Goal: Find specific page/section: Find specific page/section

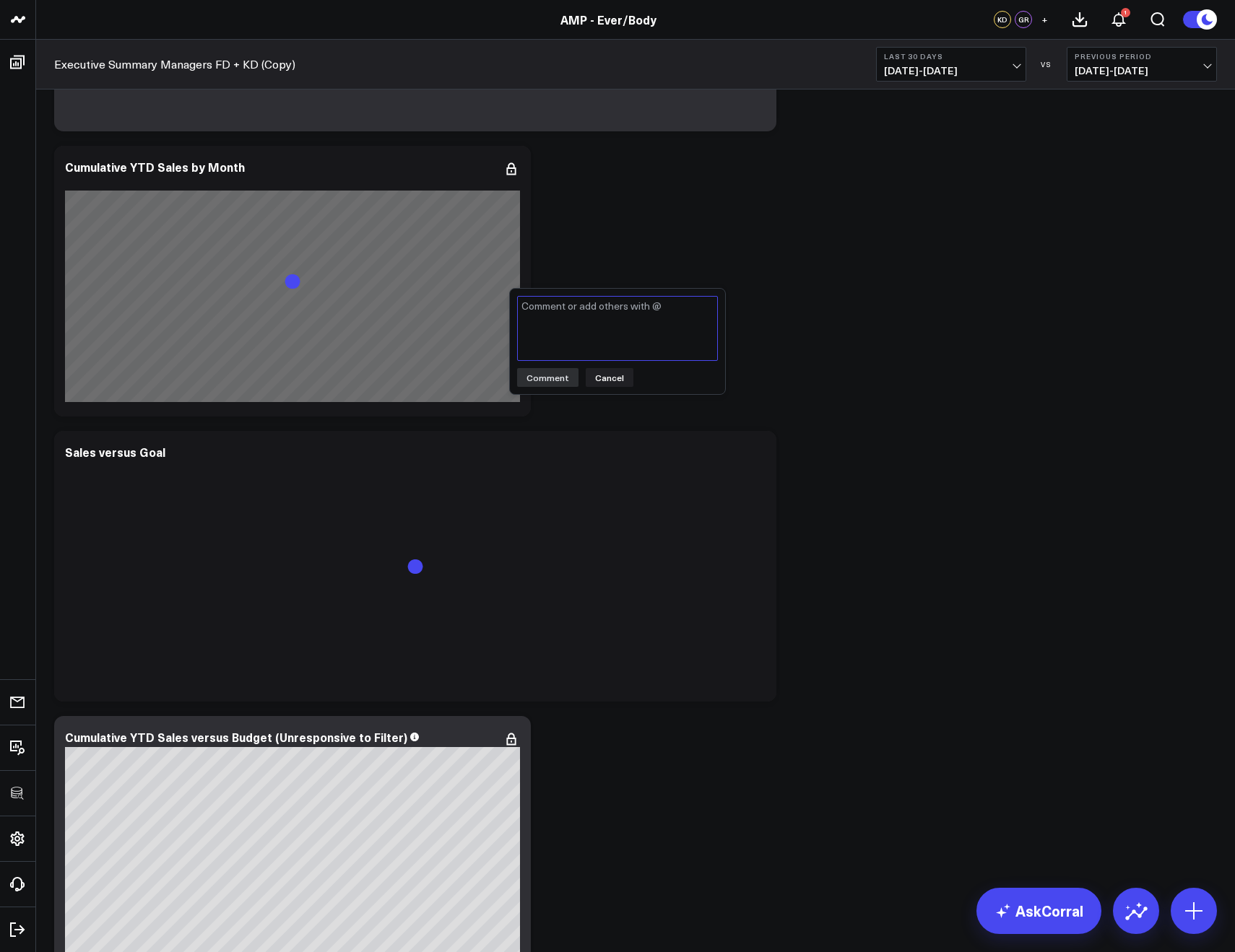
scroll to position [1095, 0]
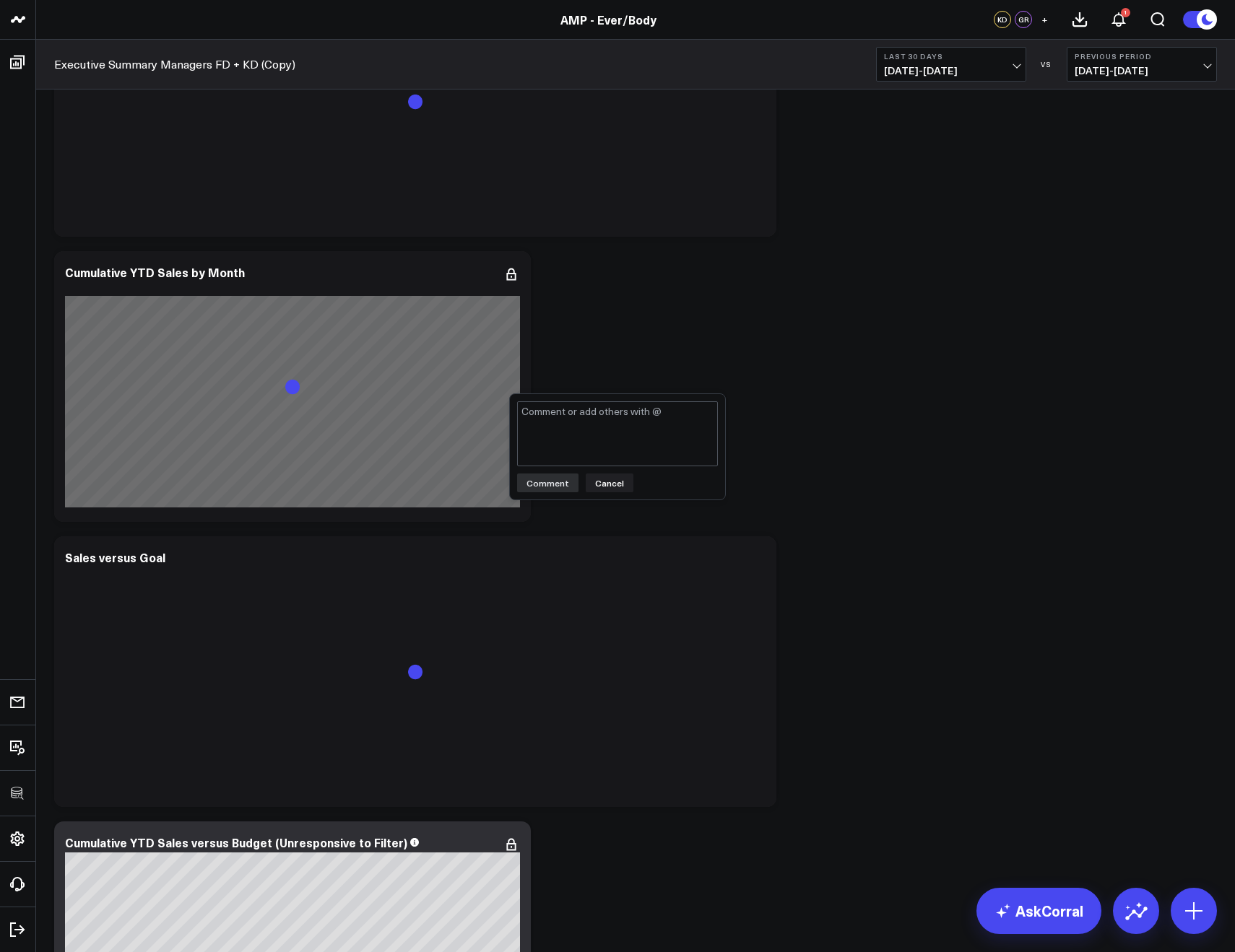
click at [612, 481] on button "Cancel" at bounding box center [609, 483] width 47 height 19
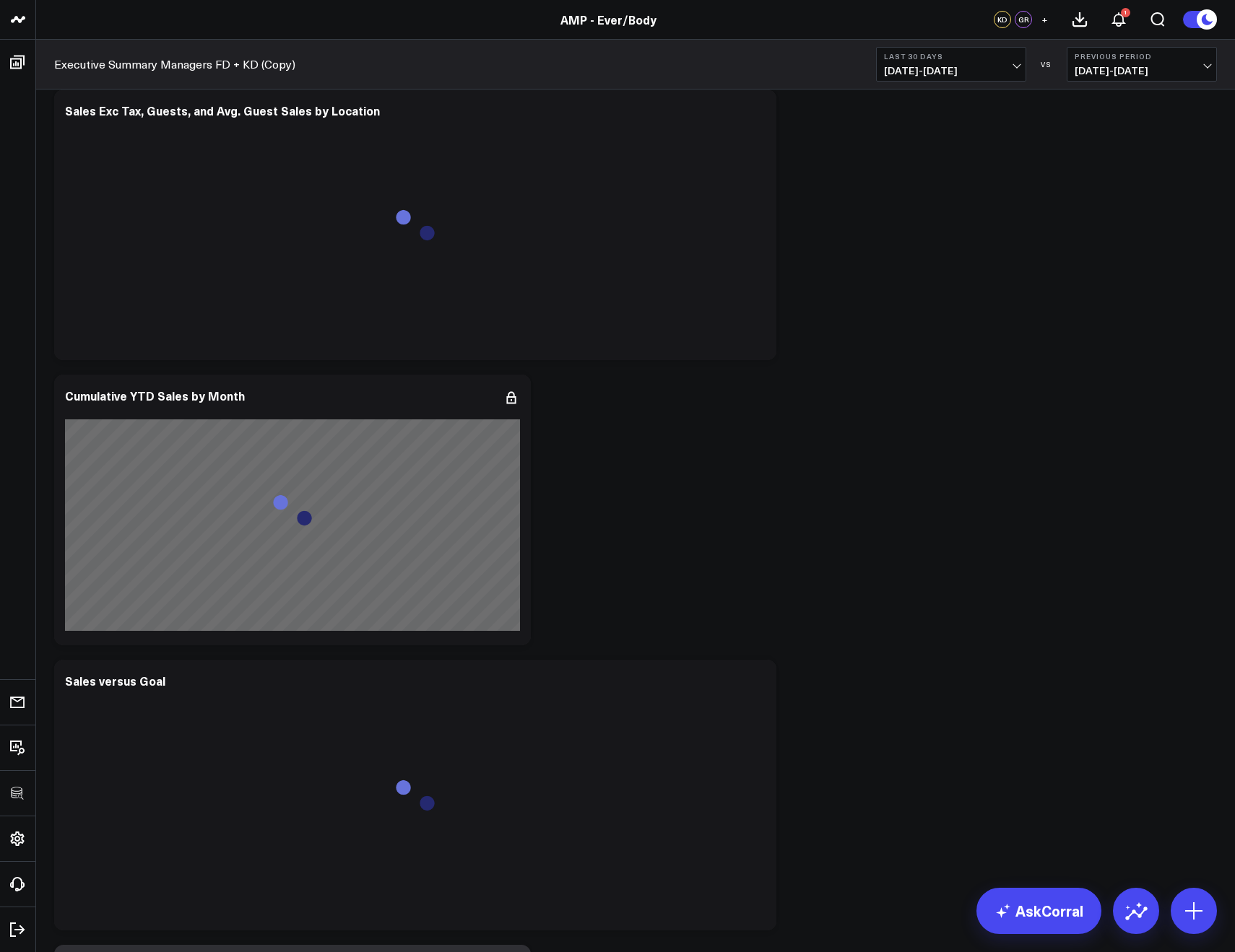
scroll to position [1047, 0]
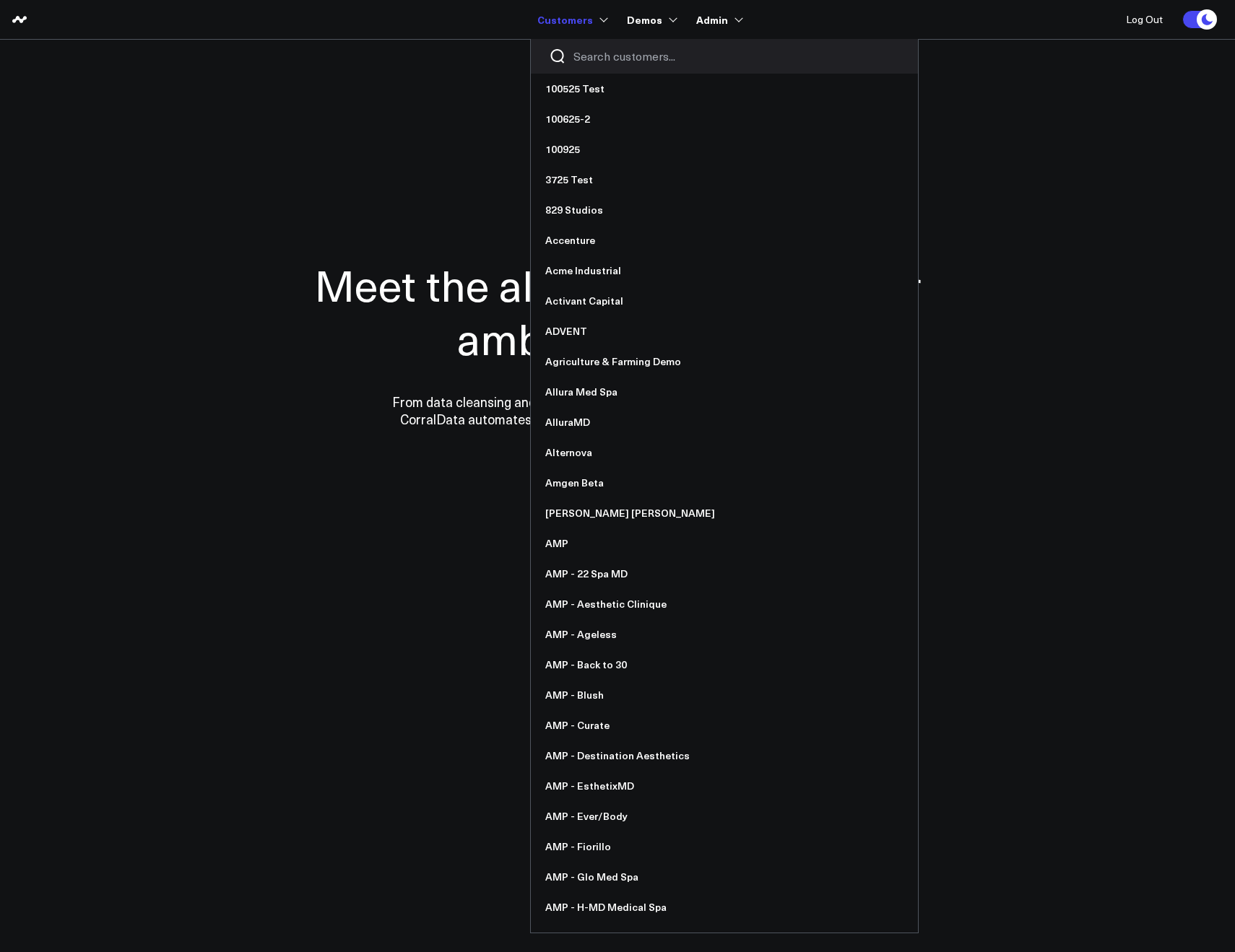
click at [595, 43] on div at bounding box center [724, 56] width 387 height 35
click at [595, 50] on input "Search customers input" at bounding box center [737, 56] width 327 height 16
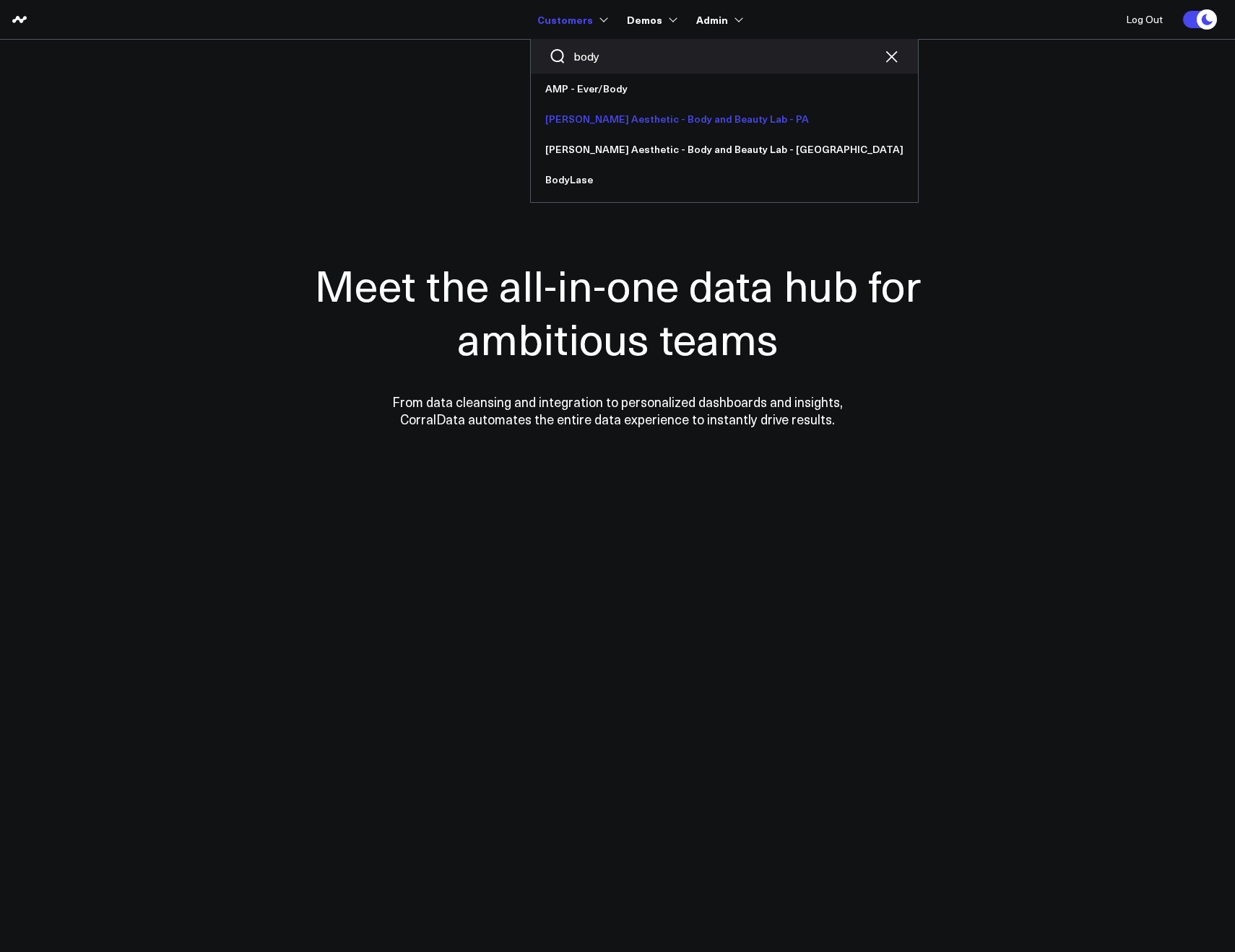
type input "body"
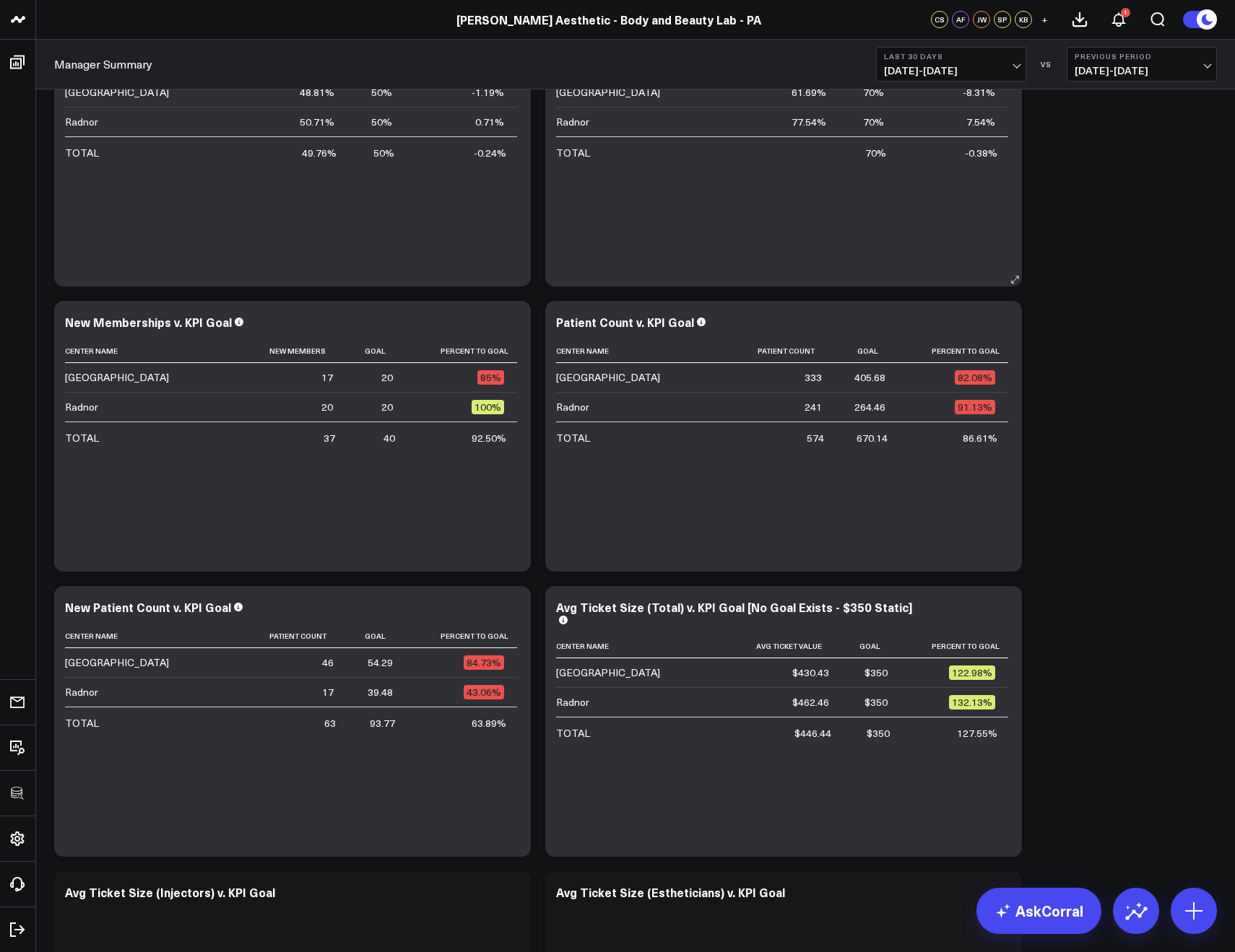
scroll to position [4048, 0]
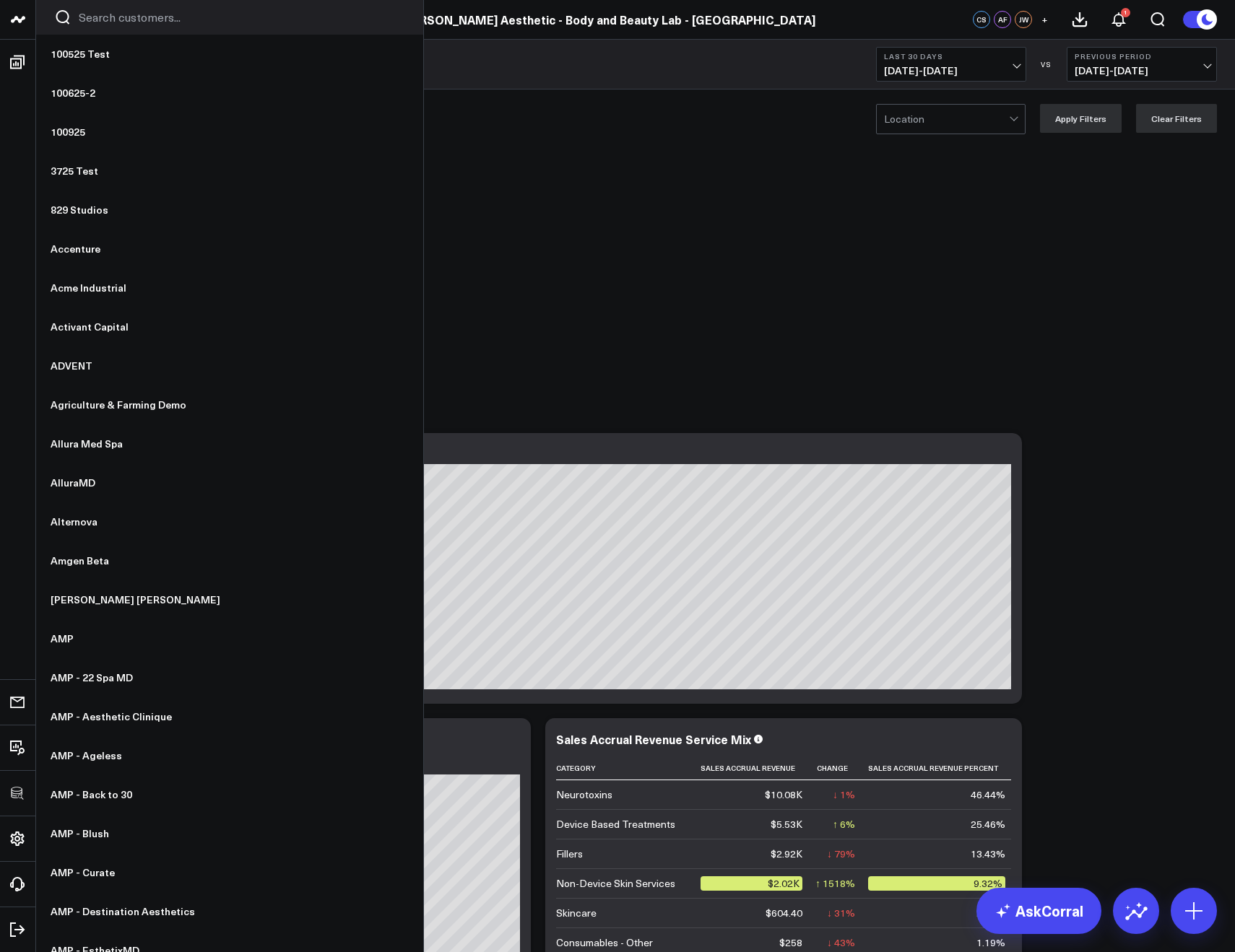
click at [95, 15] on input "Search customers input" at bounding box center [242, 17] width 327 height 16
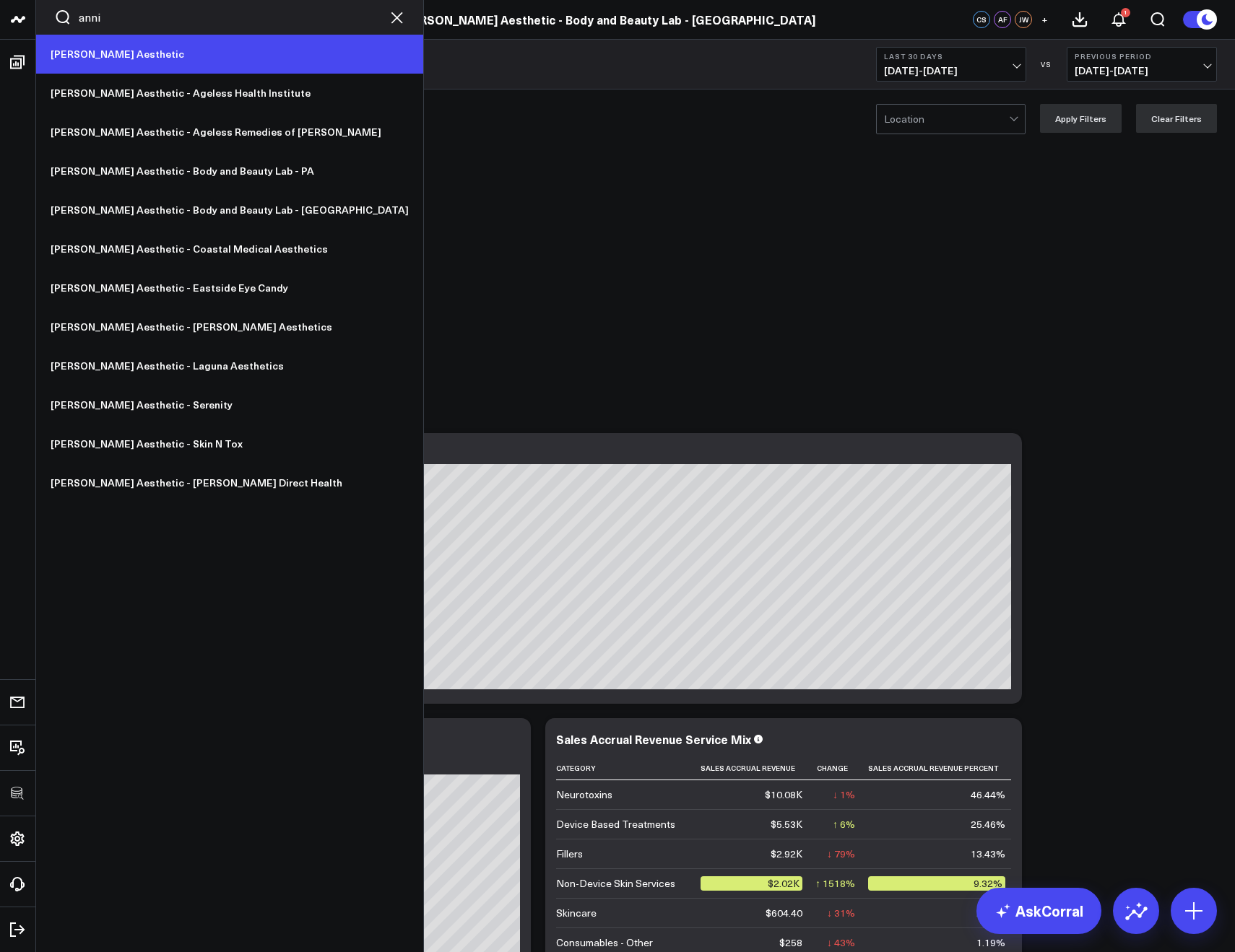
type input "anni"
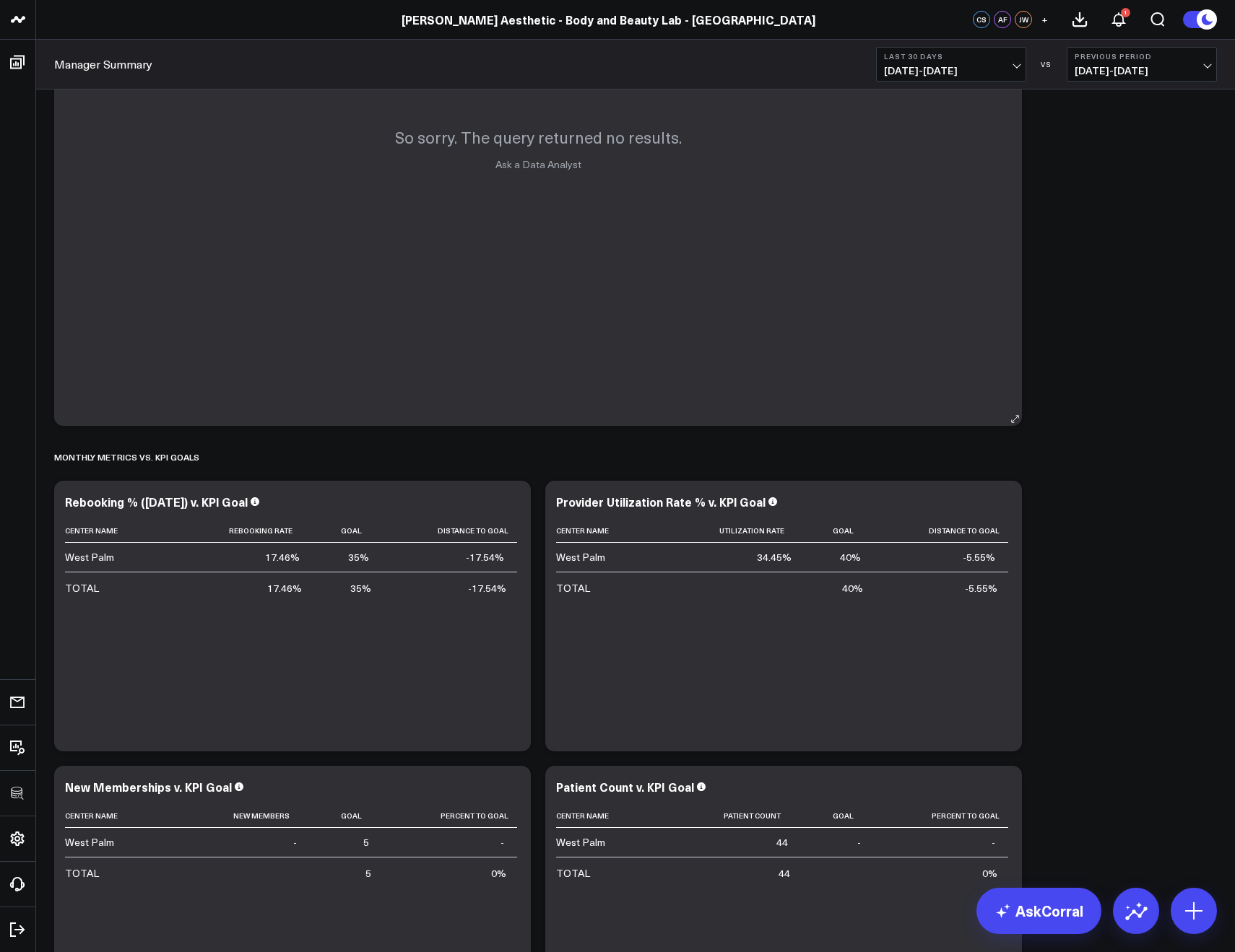
scroll to position [3170, 0]
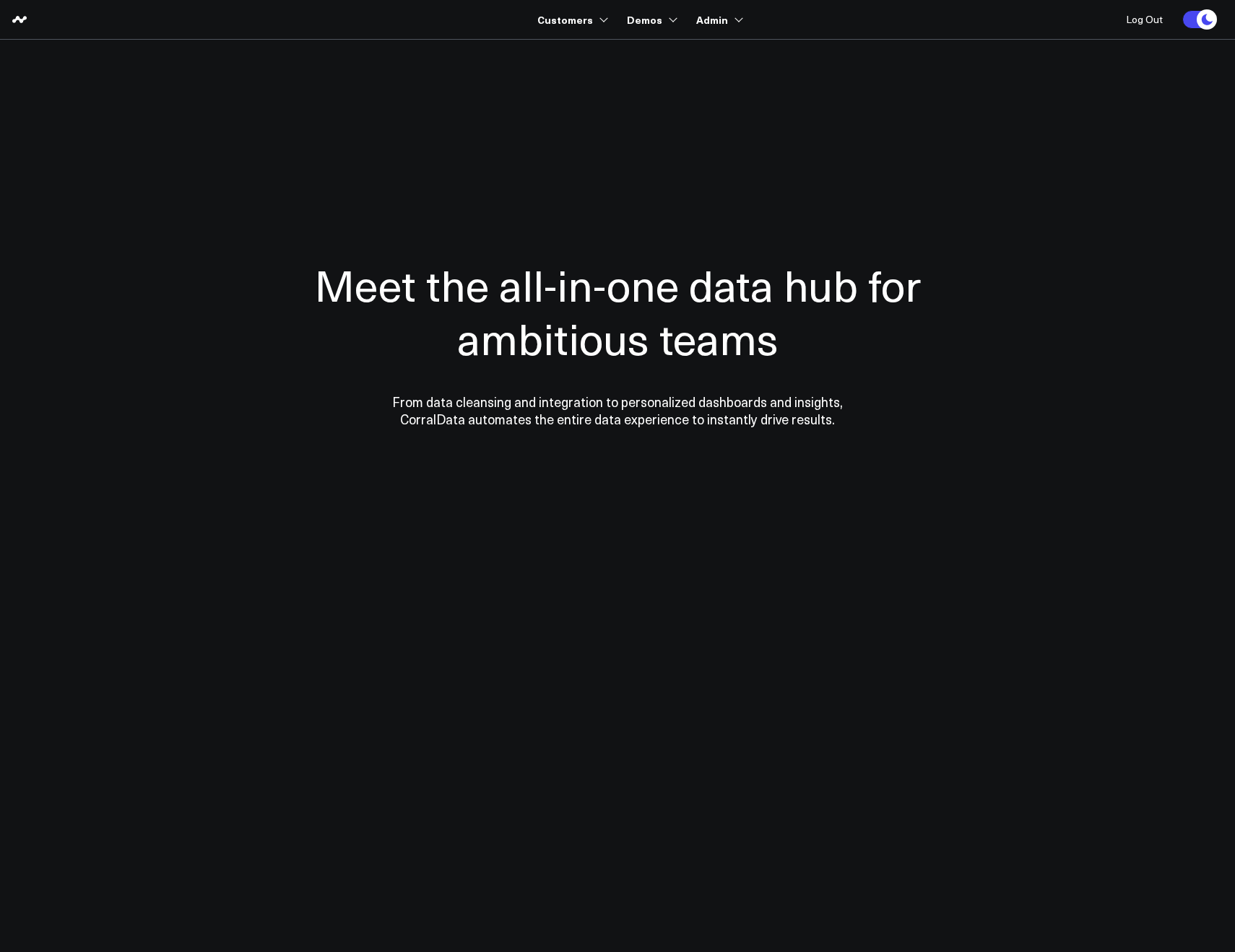
click at [400, 121] on div at bounding box center [618, 343] width 1040 height 491
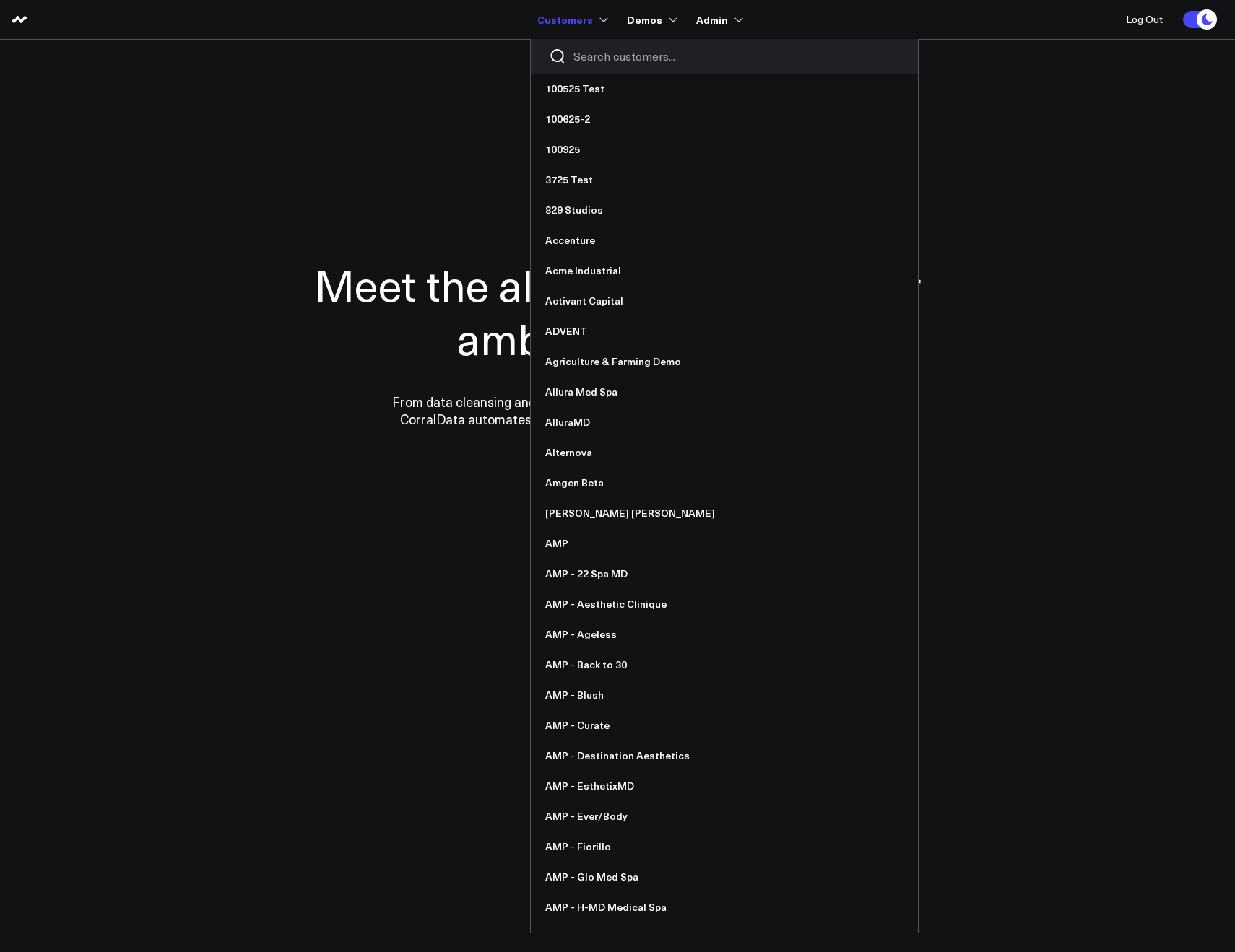
click at [571, 46] on div at bounding box center [724, 56] width 387 height 35
click at [584, 53] on input "Search customers input" at bounding box center [737, 56] width 327 height 16
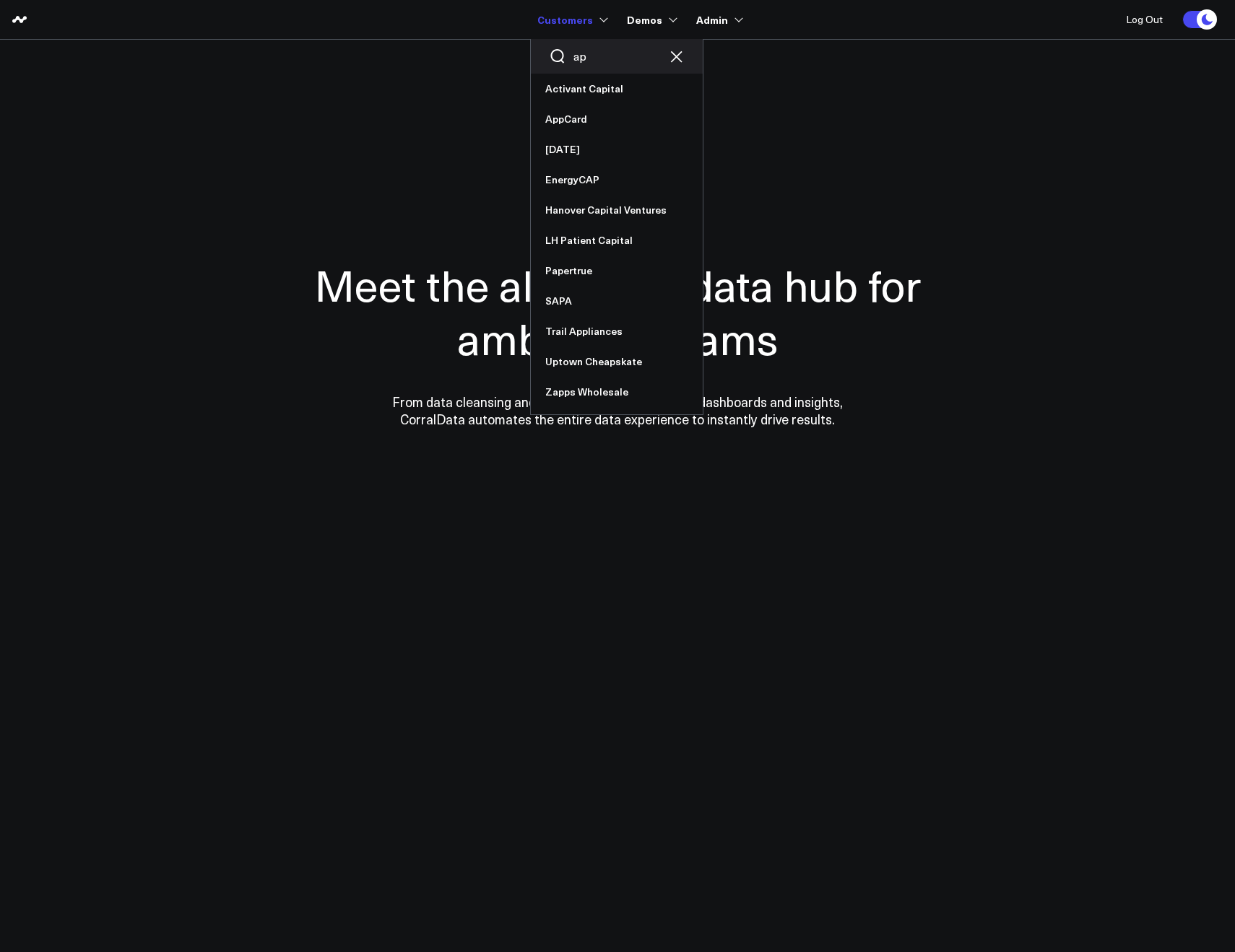
type input "a"
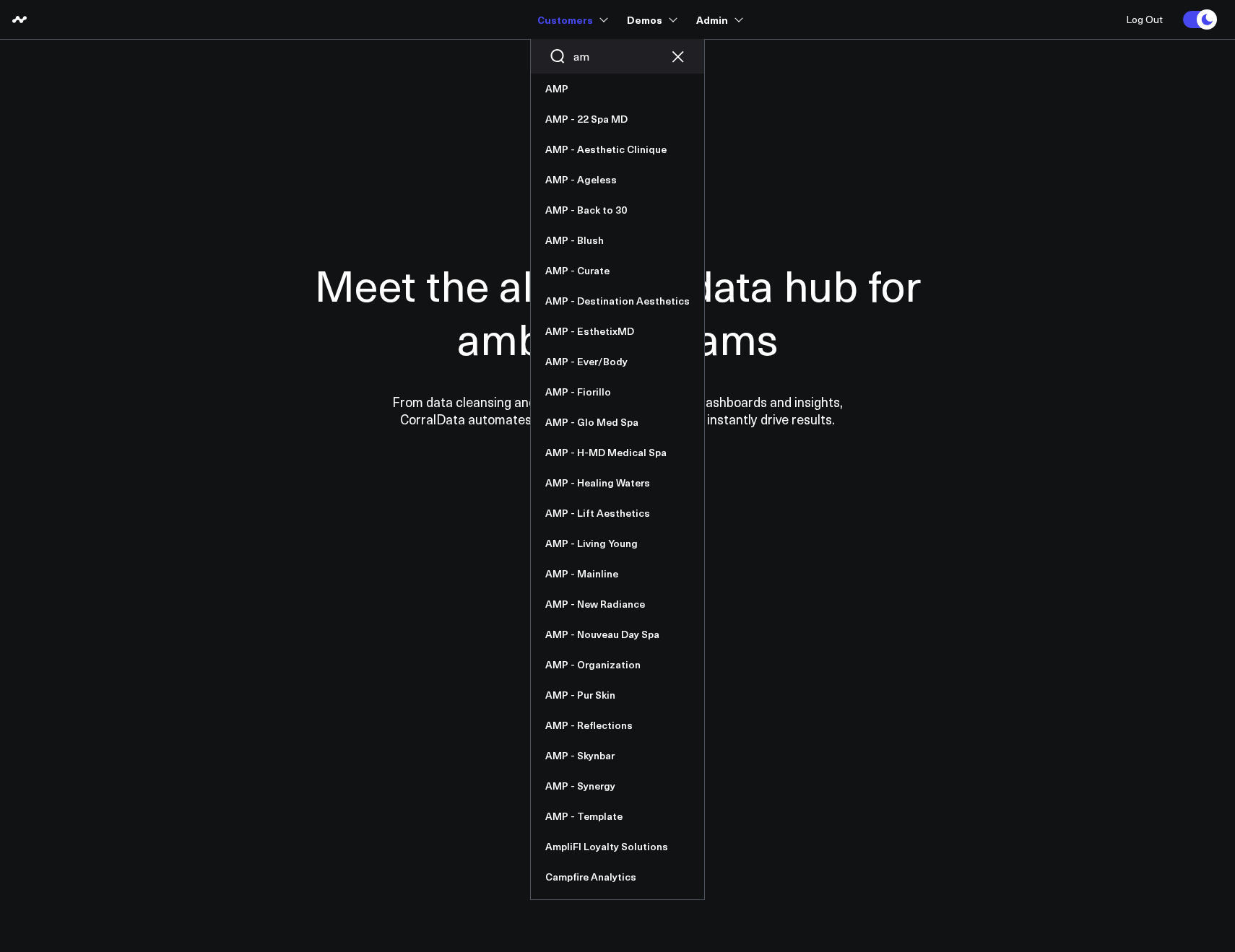
type input "a"
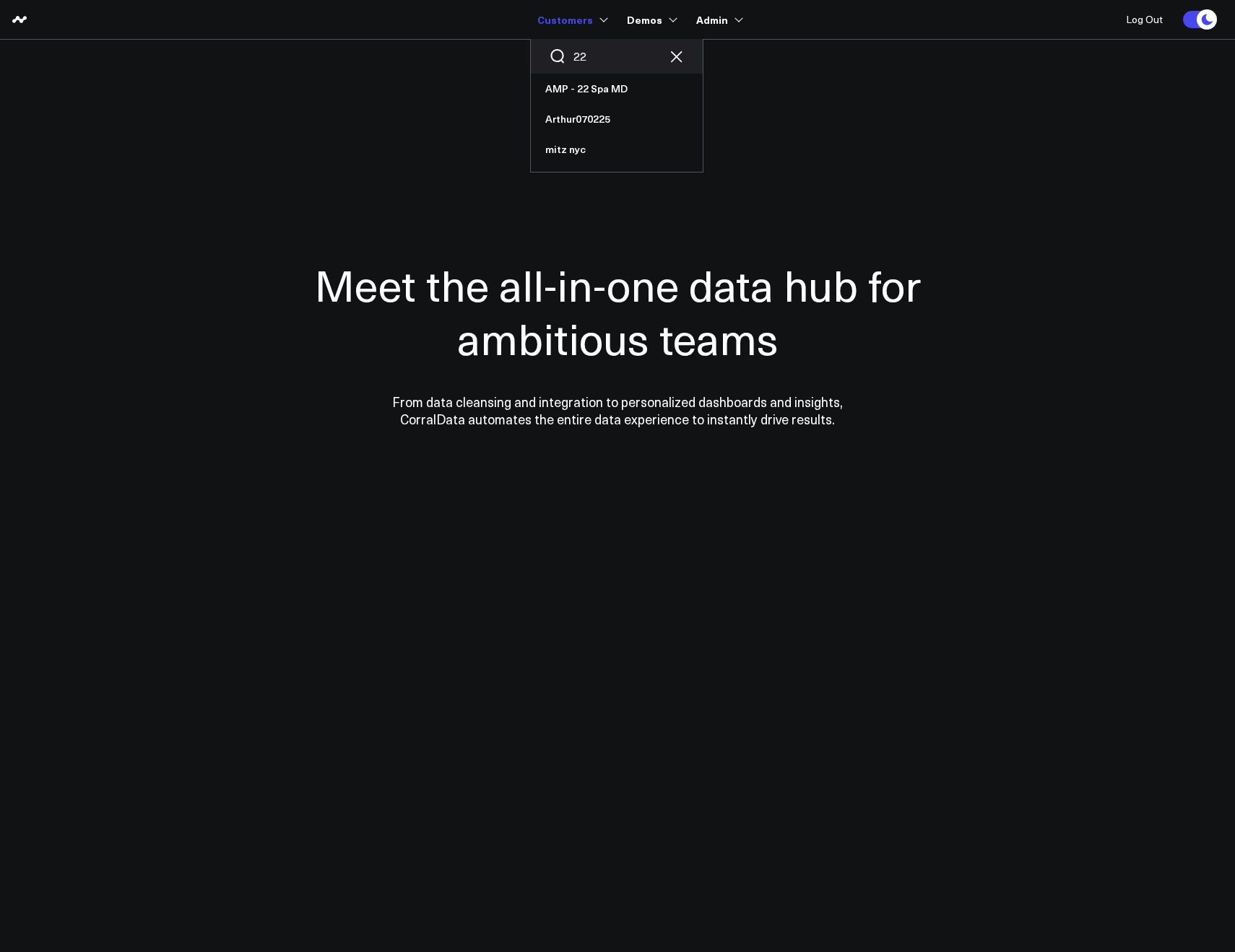
type input "2"
type input "ever"
click at [586, 83] on link "AMP - Ever/Body" at bounding box center [616, 89] width 172 height 31
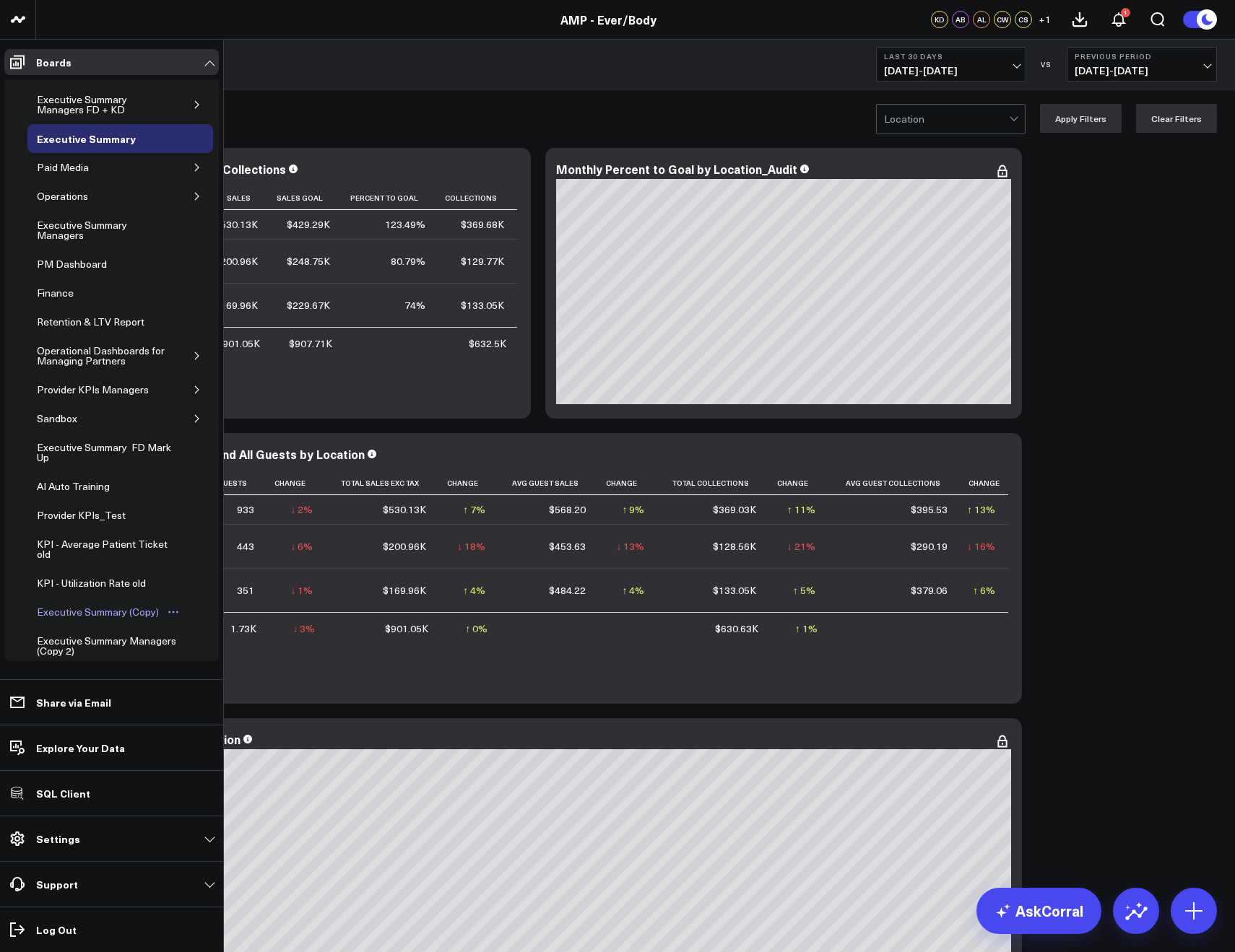
scroll to position [237, 0]
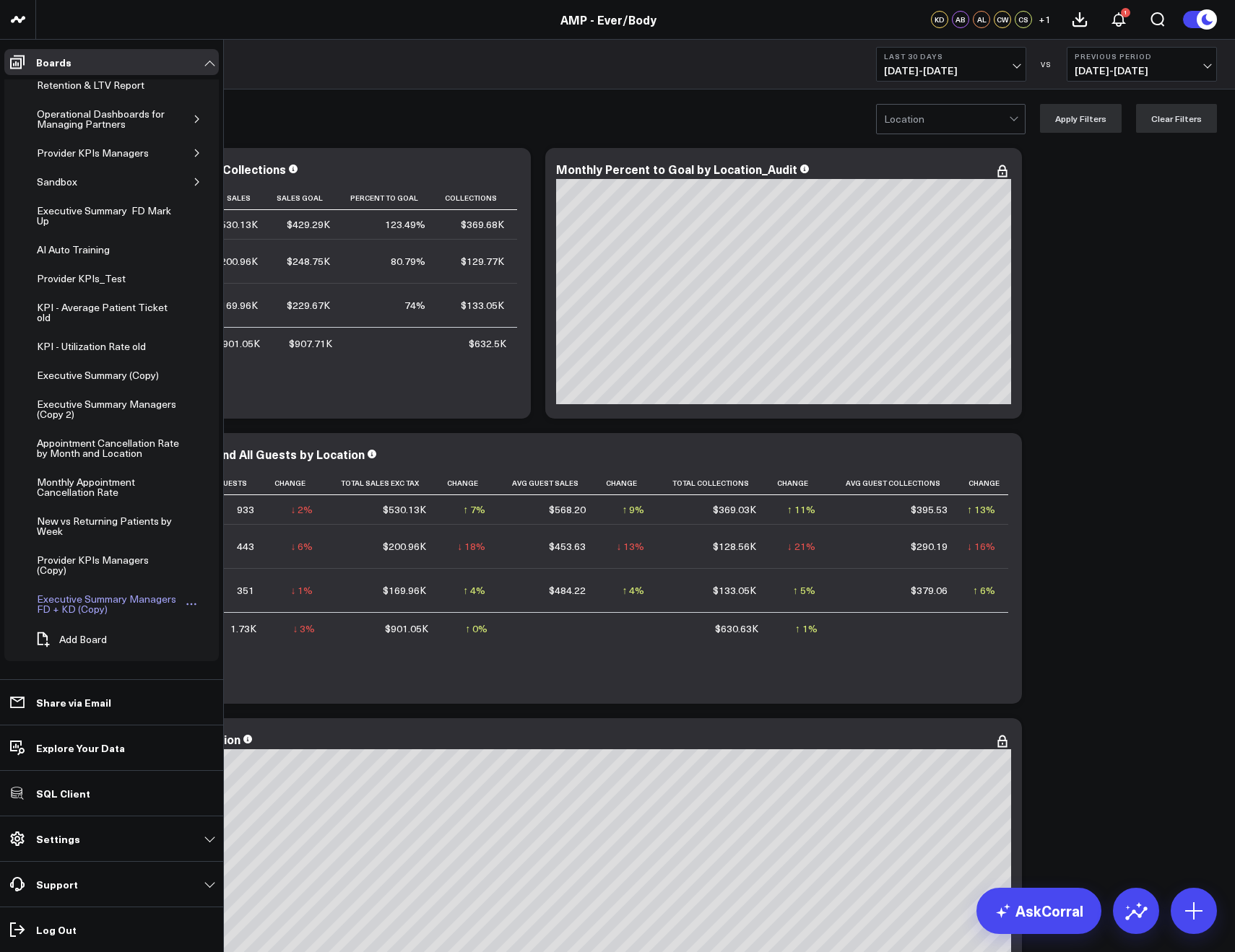
click at [76, 611] on div "Executive Summary Managers FD + KD (Copy)" at bounding box center [108, 604] width 150 height 27
